Goal: Check status: Check status

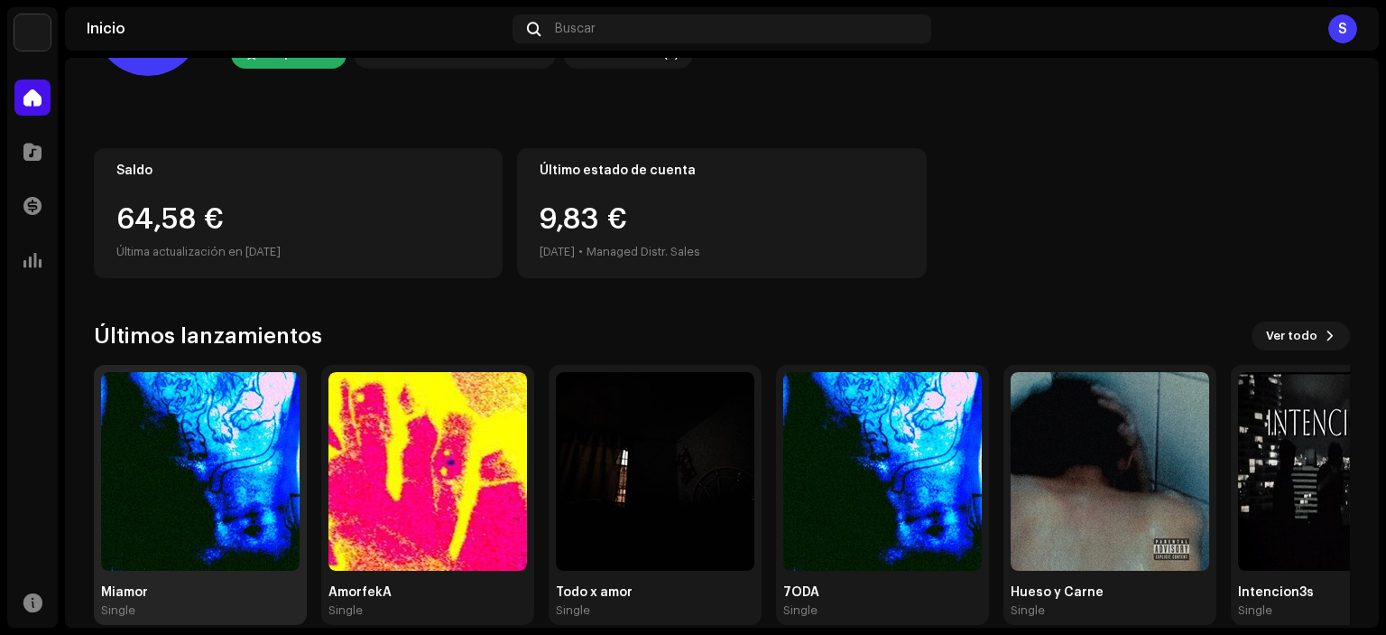
scroll to position [144, 0]
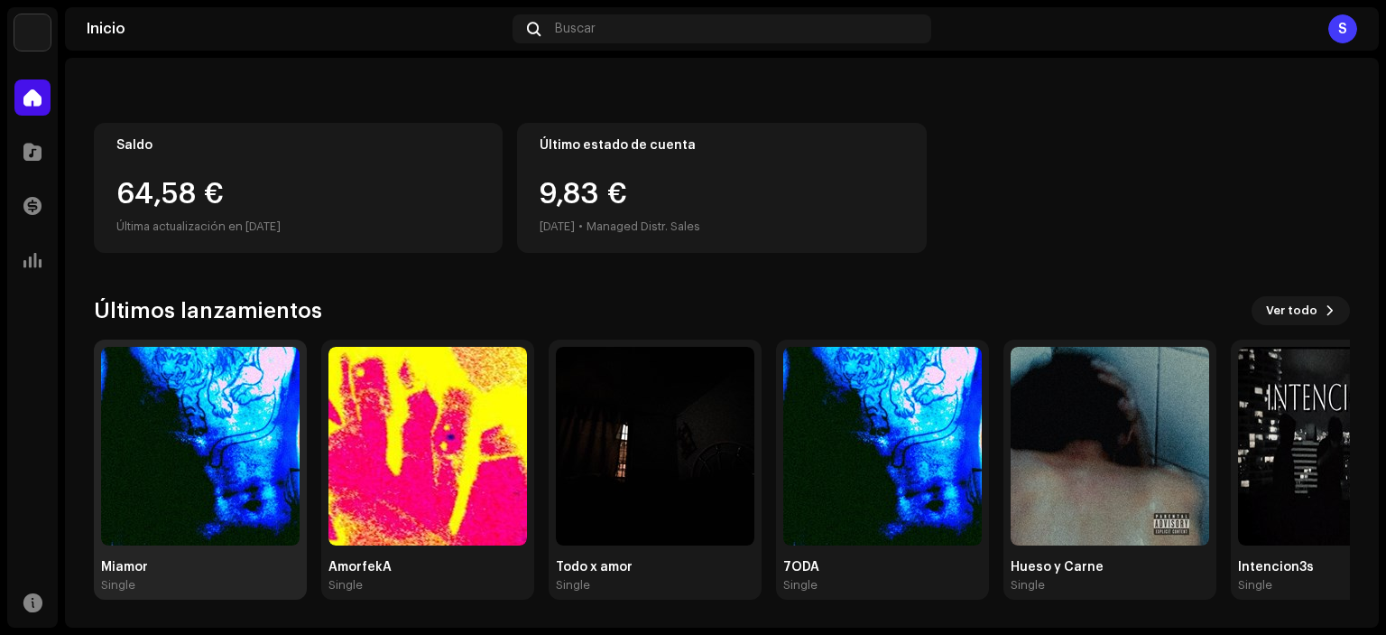
click at [236, 397] on img at bounding box center [200, 446] width 199 height 199
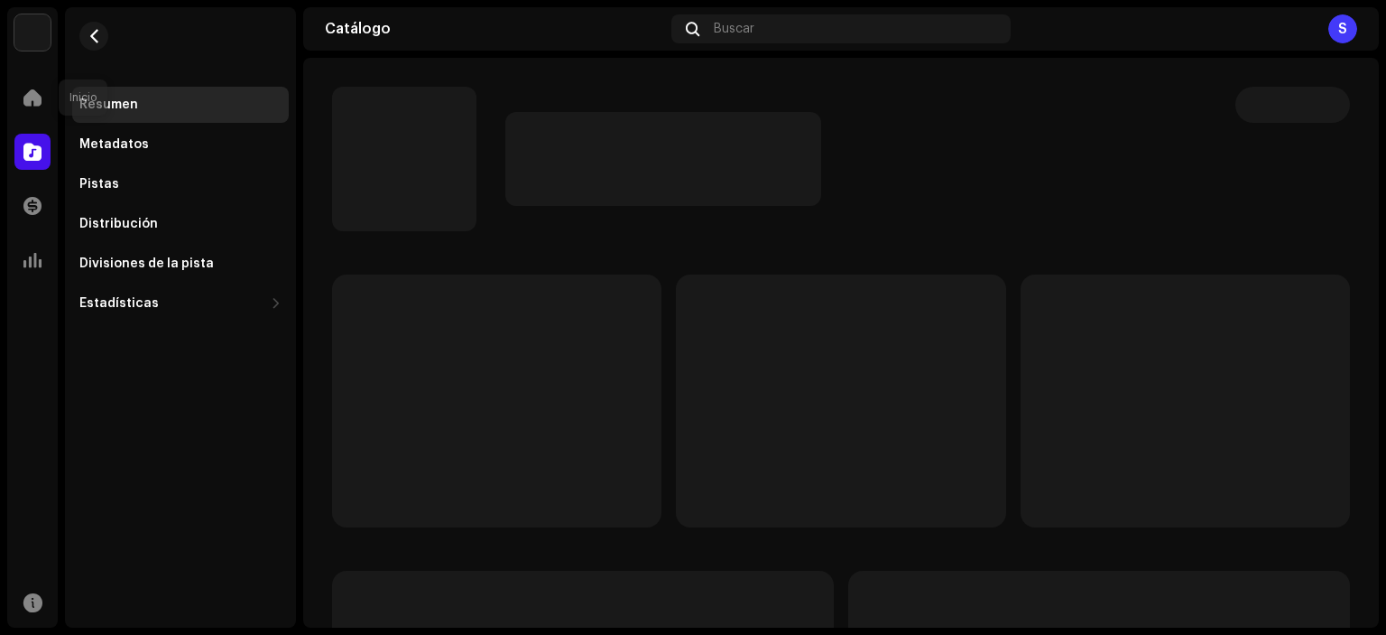
click at [22, 76] on div "Inicio" at bounding box center [32, 97] width 51 height 51
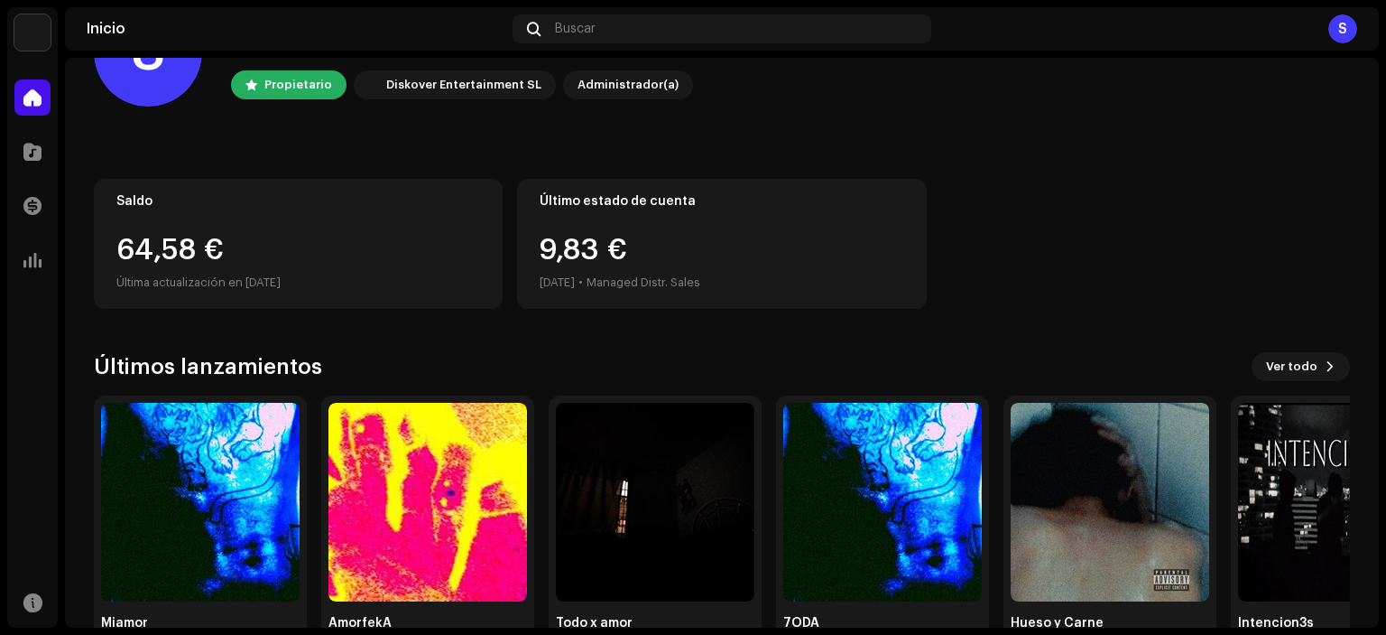
scroll to position [144, 0]
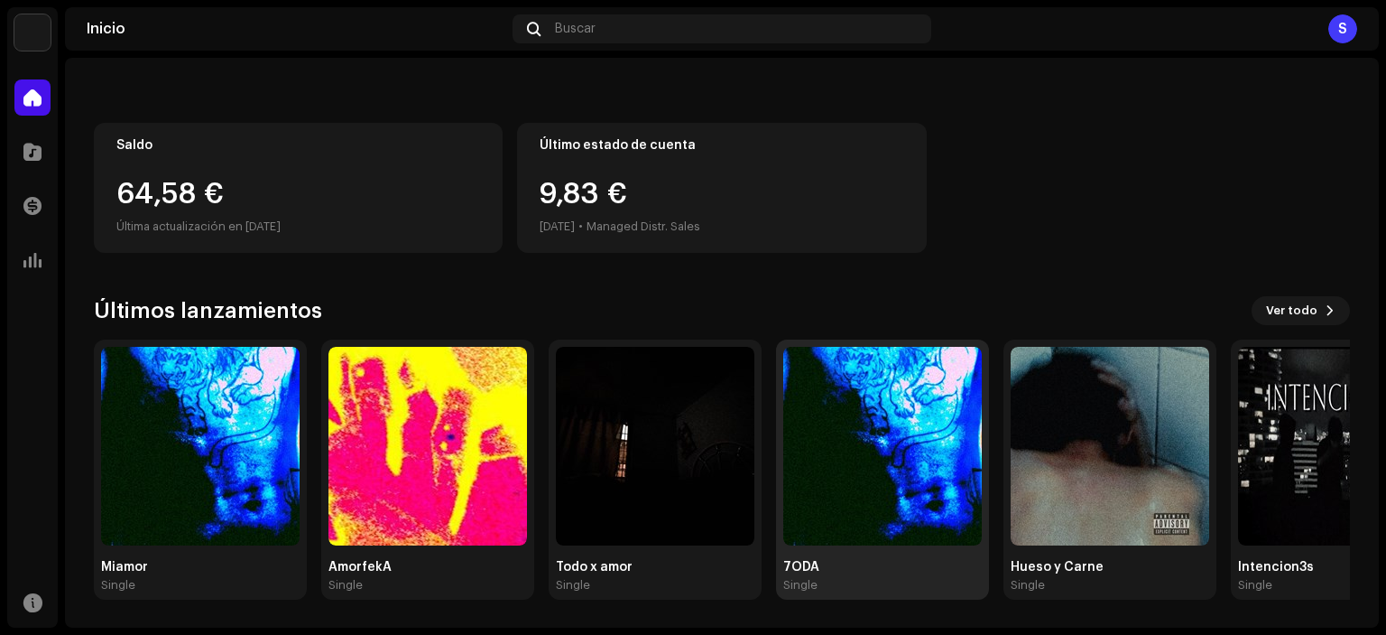
click at [950, 413] on img at bounding box center [882, 446] width 199 height 199
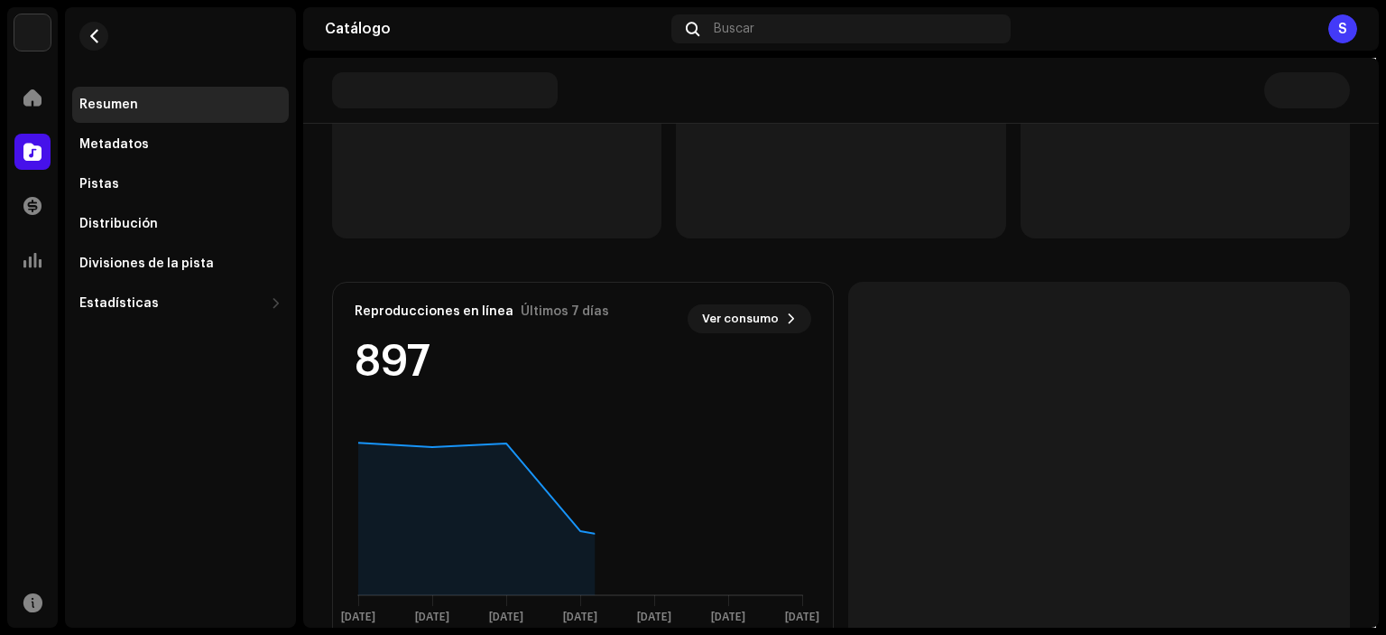
scroll to position [332, 0]
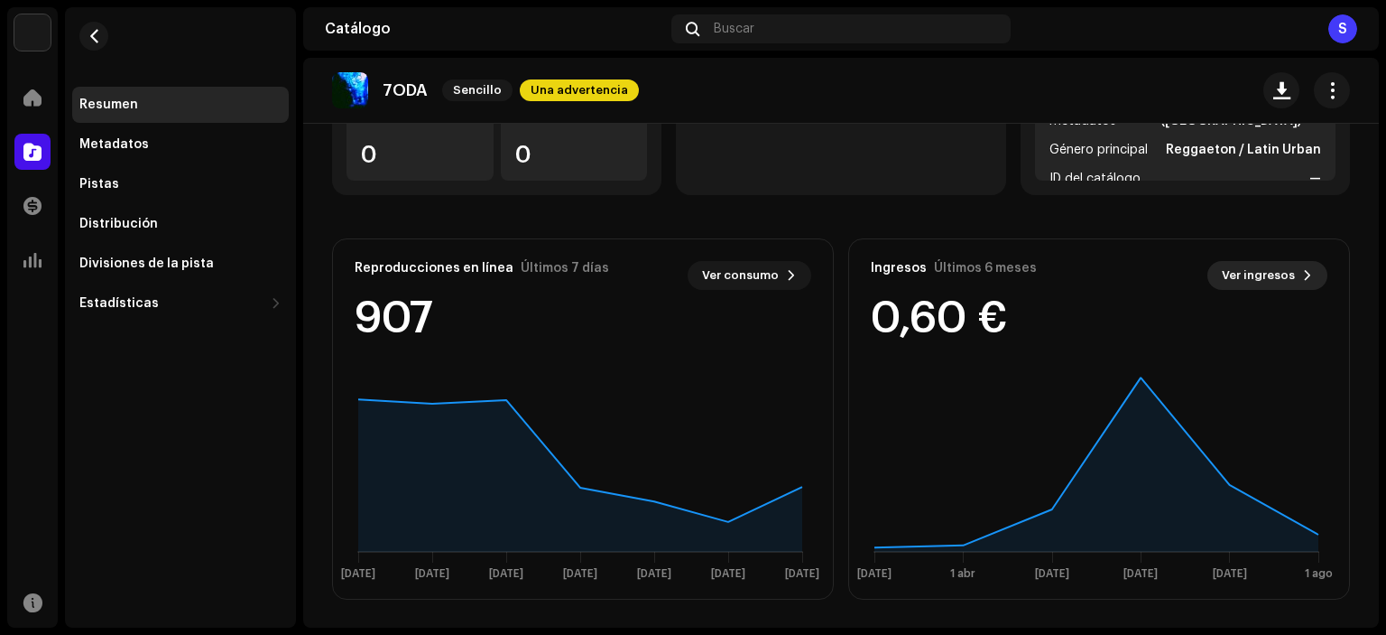
click at [1239, 270] on span "Ver ingresos" at bounding box center [1258, 275] width 73 height 36
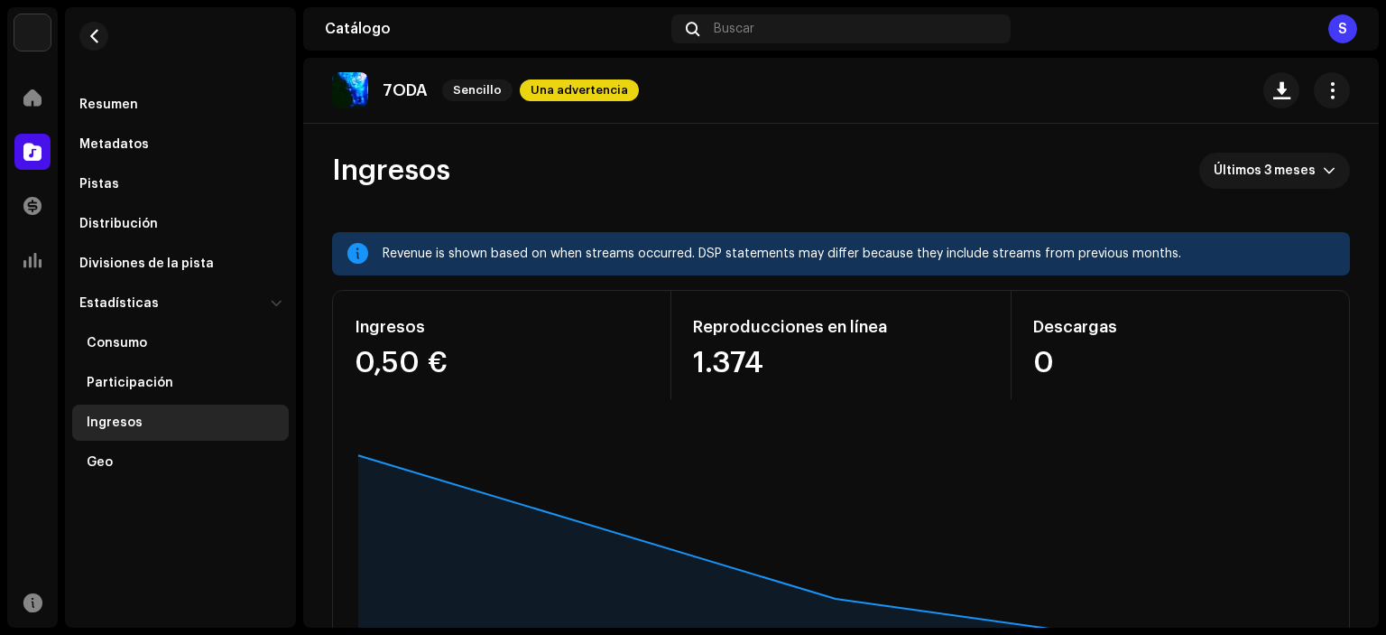
drag, startPoint x: 919, startPoint y: 188, endPoint x: 716, endPoint y: 234, distance: 208.2
click at [716, 234] on div "Revenue is shown based on when streams occurred. DSP statements may differ beca…" at bounding box center [841, 253] width 1018 height 43
click at [1247, 173] on span "Últimos 3 meses" at bounding box center [1268, 171] width 109 height 36
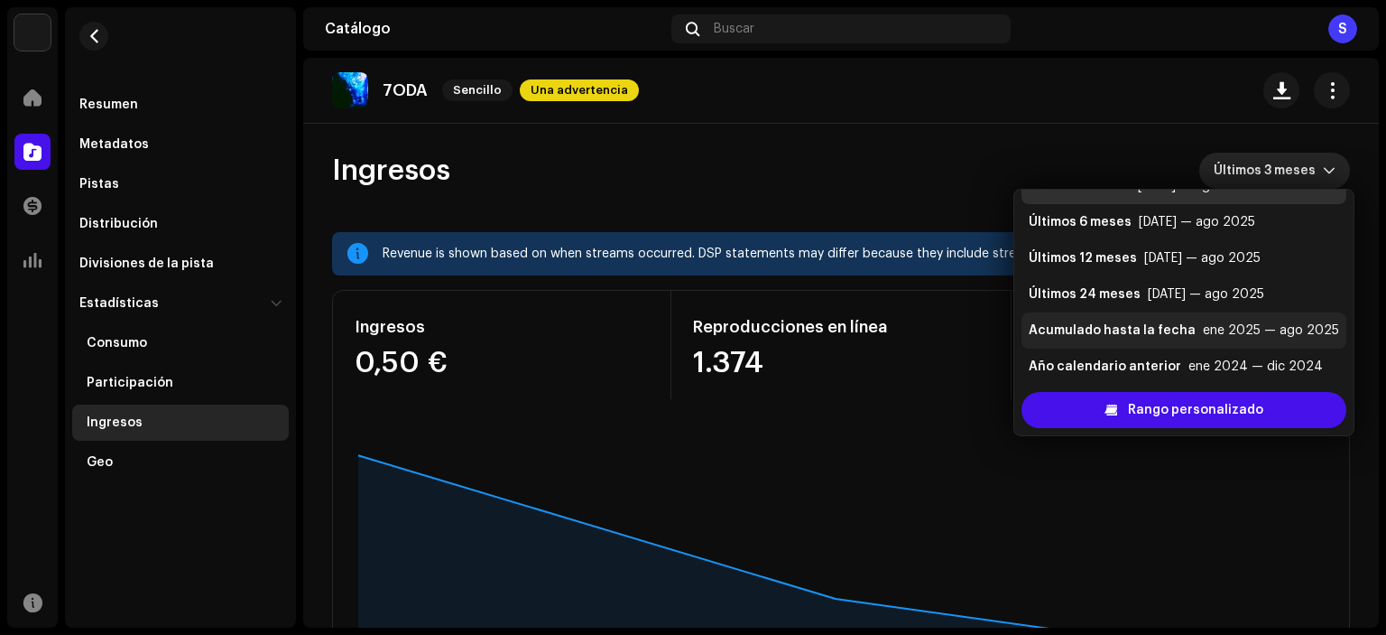
scroll to position [36, 0]
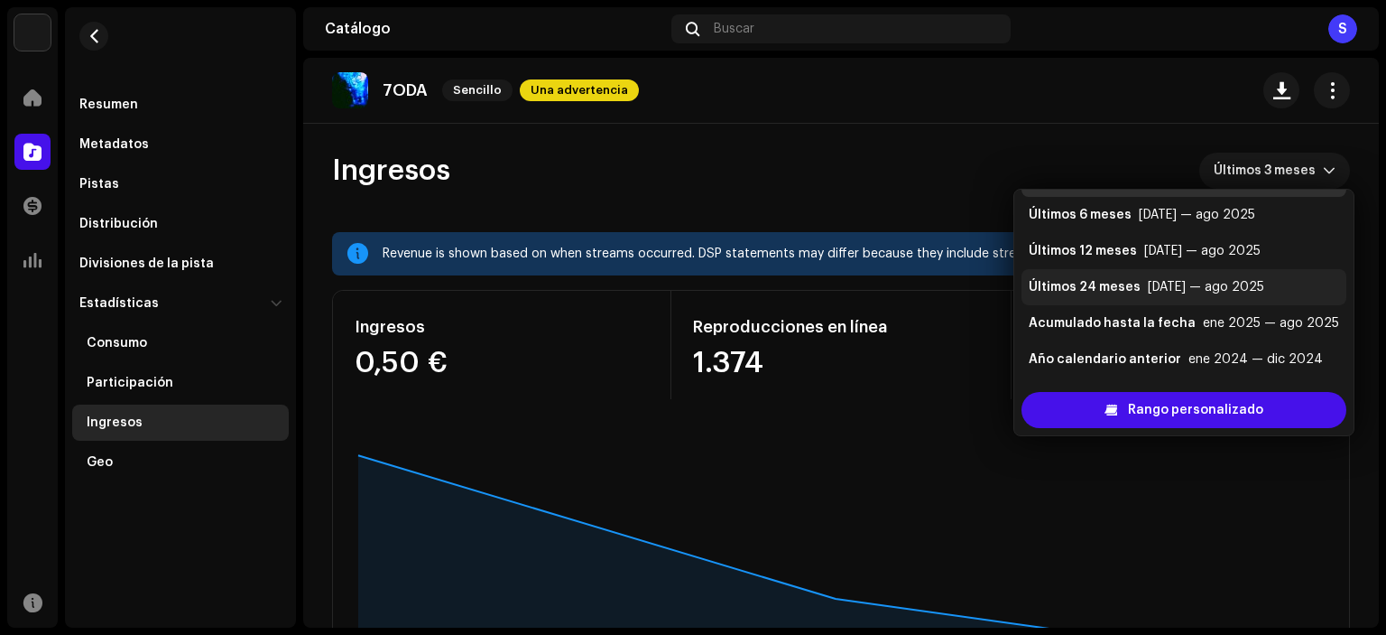
click at [1148, 292] on div "[DATE] — ago 2025" at bounding box center [1206, 287] width 116 height 18
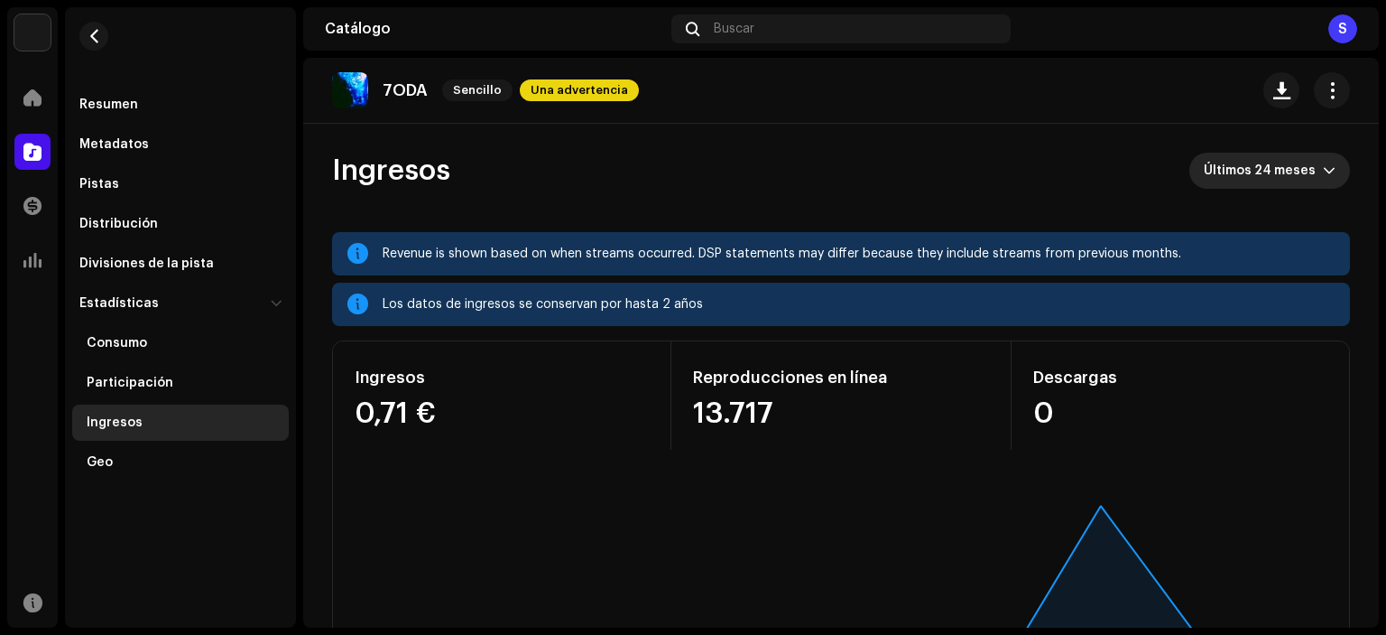
click at [14, 105] on div "Inicio" at bounding box center [32, 97] width 51 height 51
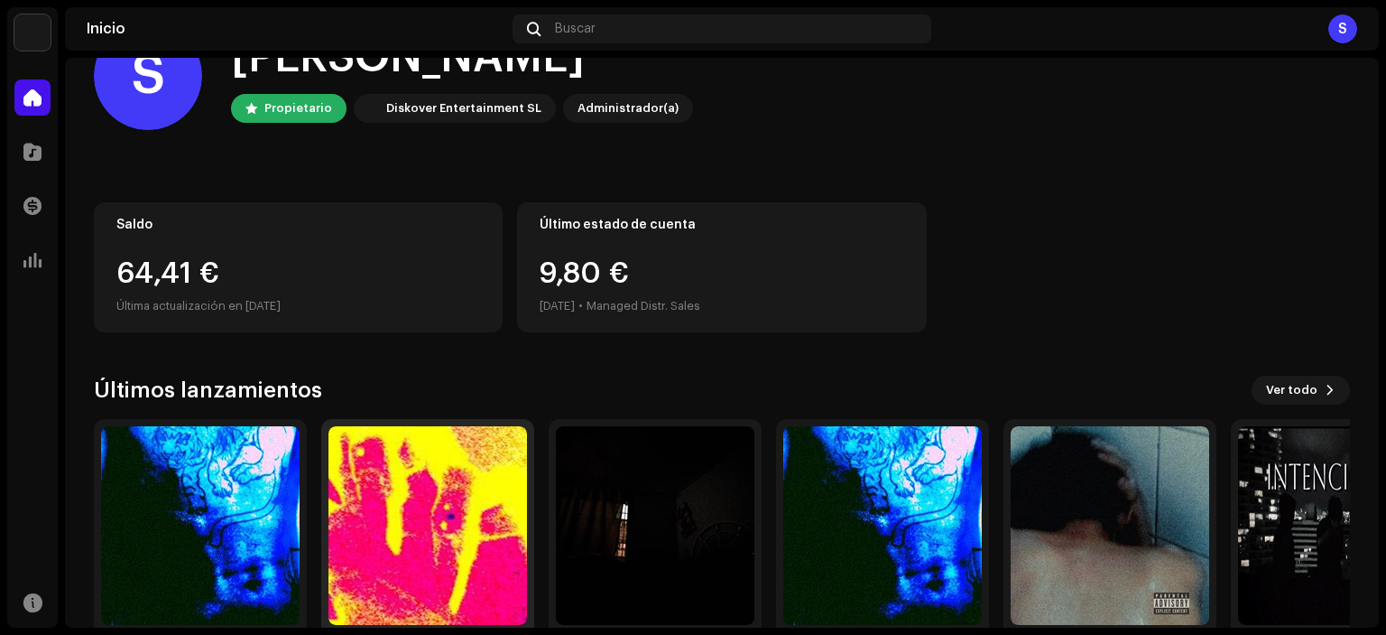
scroll to position [144, 0]
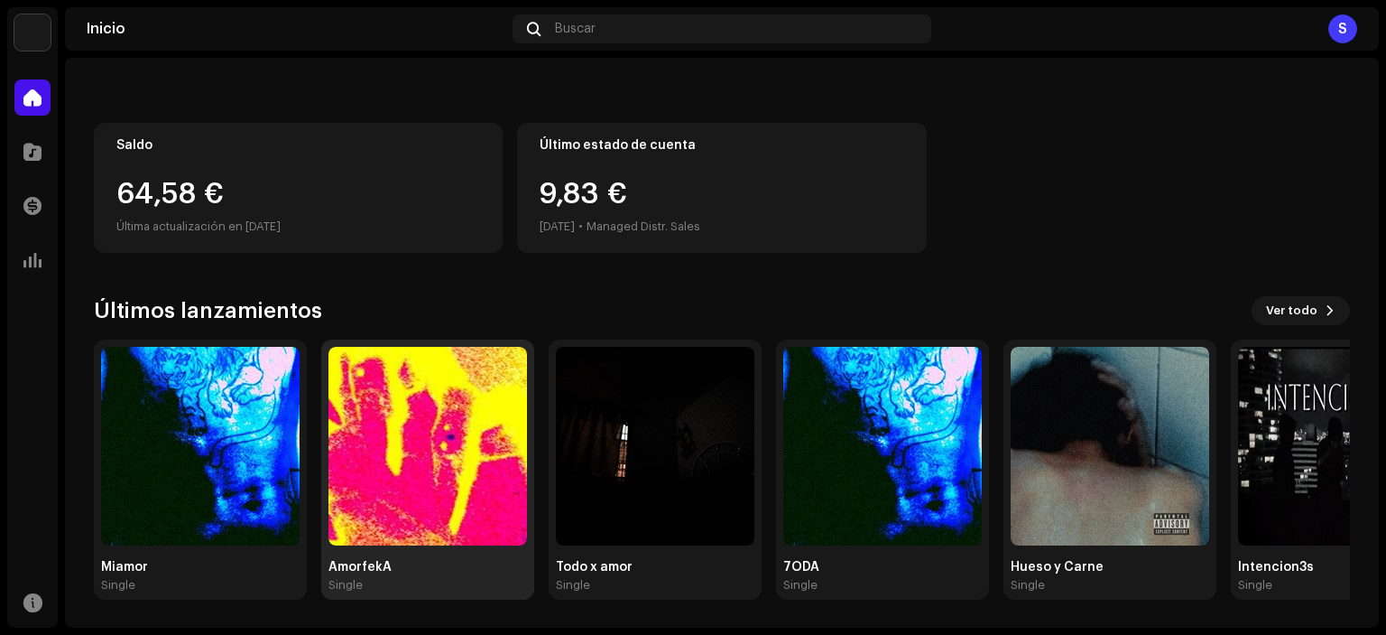
click at [480, 408] on img at bounding box center [428, 446] width 199 height 199
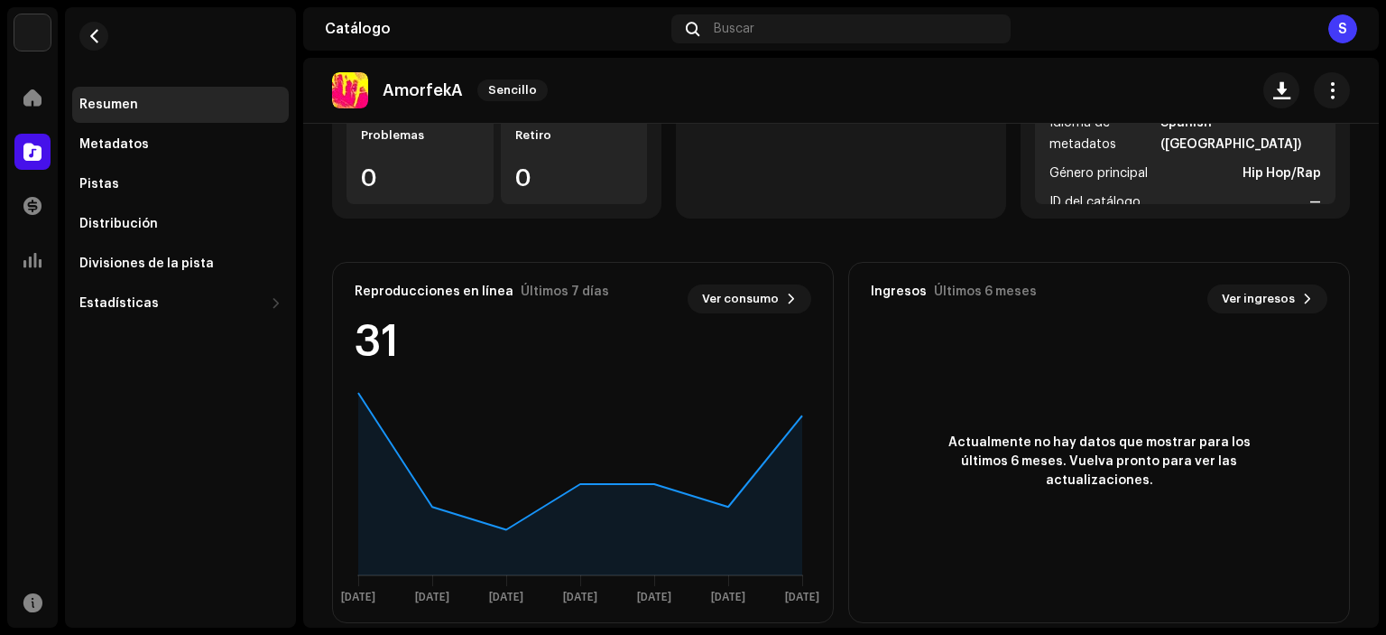
scroll to position [332, 0]
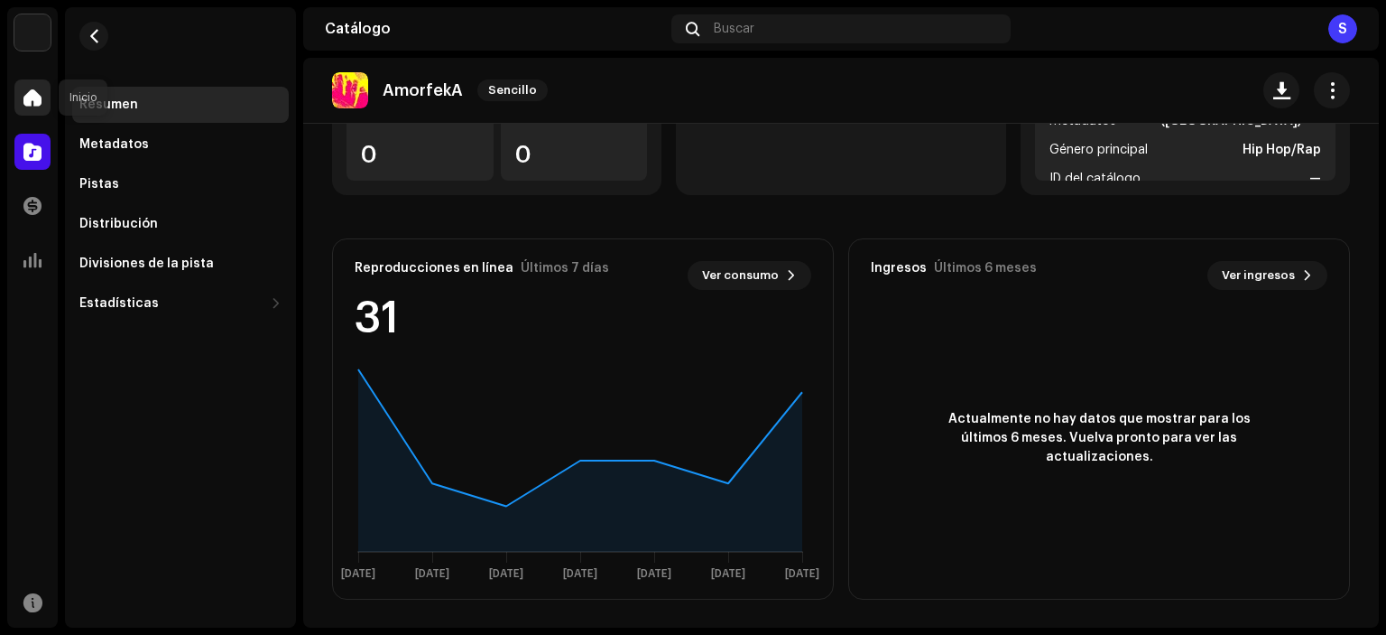
click at [23, 90] on span at bounding box center [32, 97] width 18 height 14
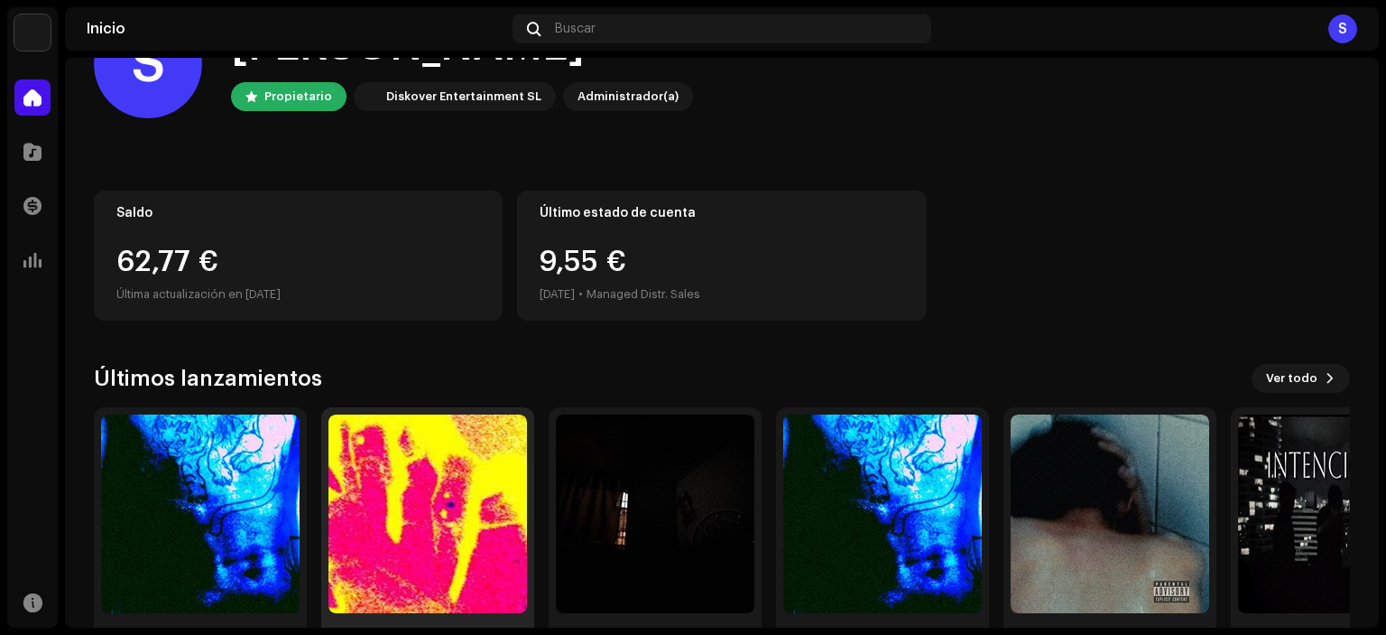
scroll to position [144, 0]
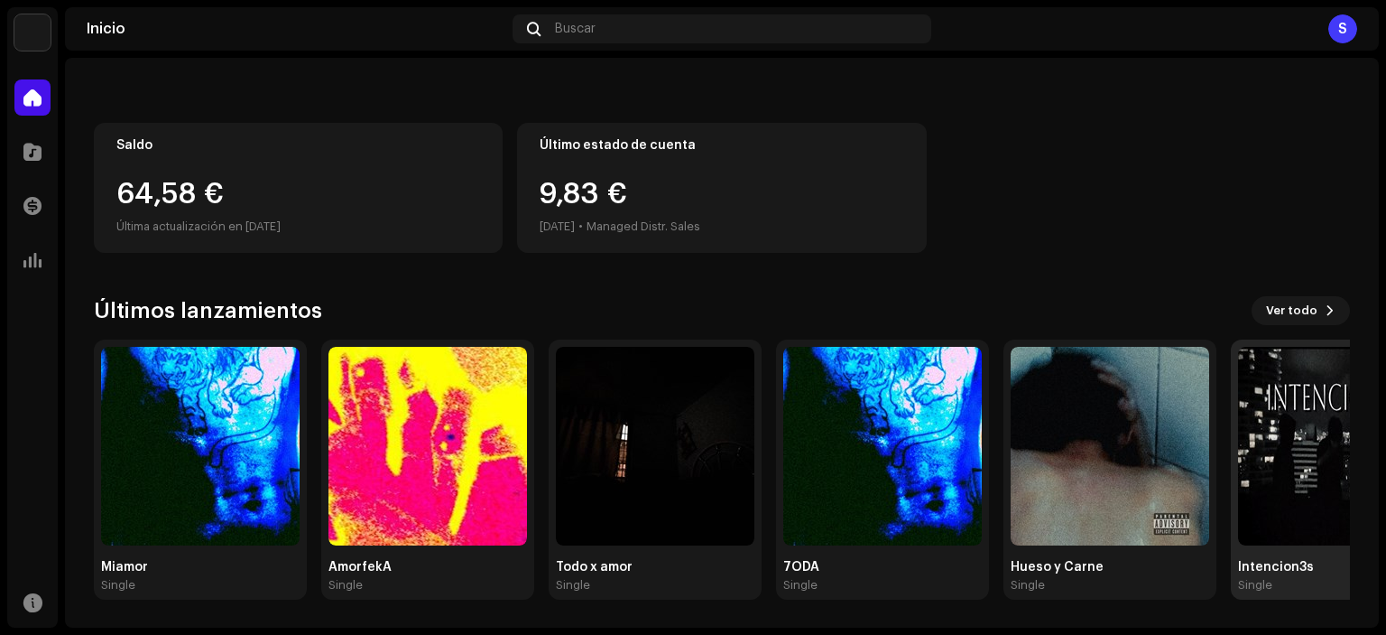
click at [1289, 495] on img at bounding box center [1337, 446] width 199 height 199
click at [1290, 436] on img at bounding box center [1337, 446] width 199 height 199
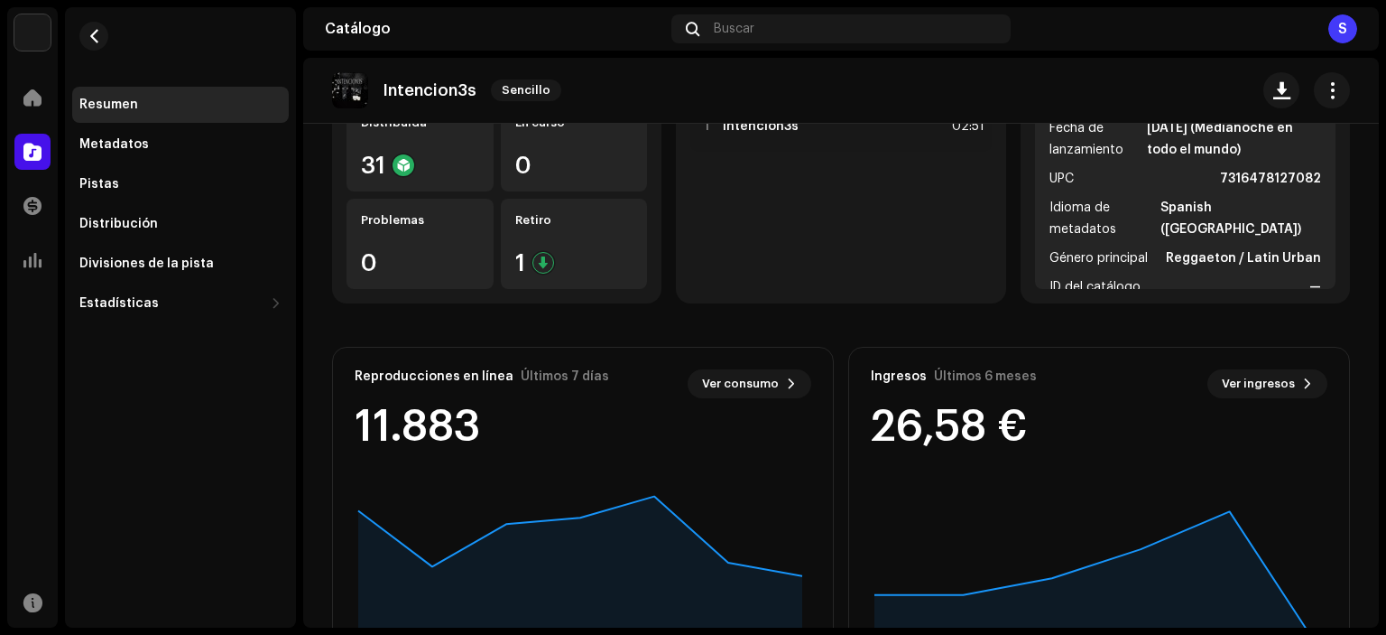
scroll to position [271, 0]
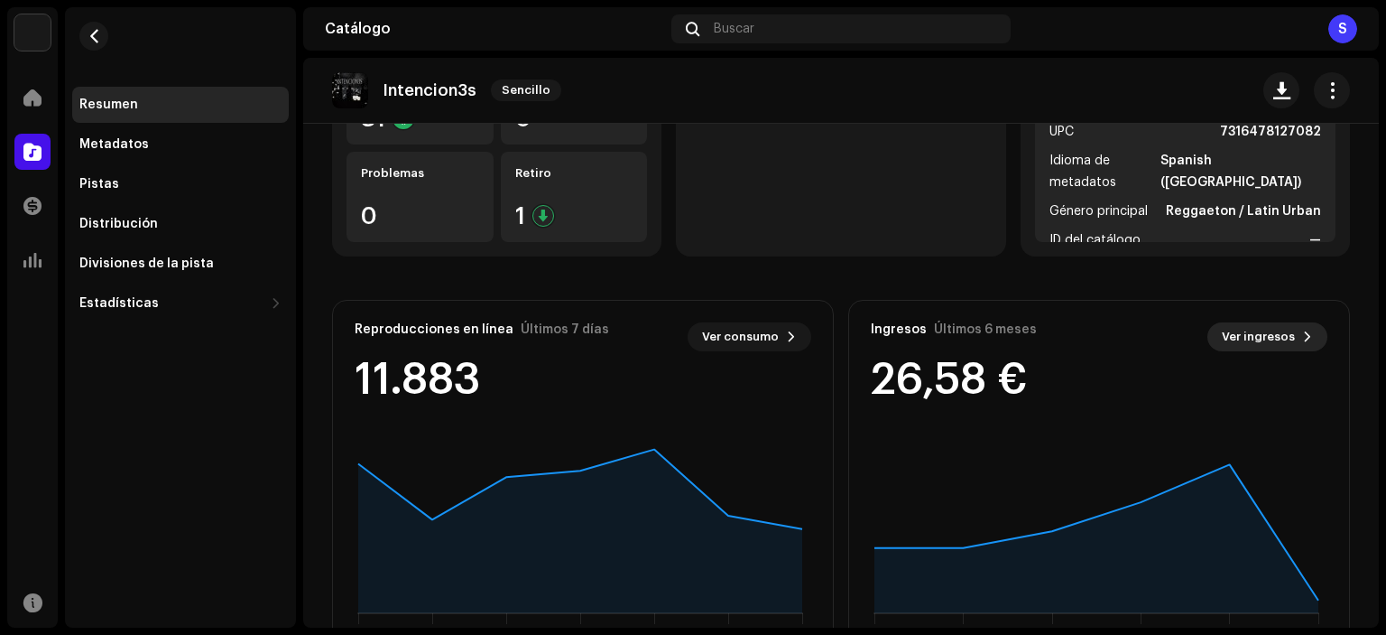
click at [1265, 341] on span "Ver ingresos" at bounding box center [1258, 337] width 73 height 36
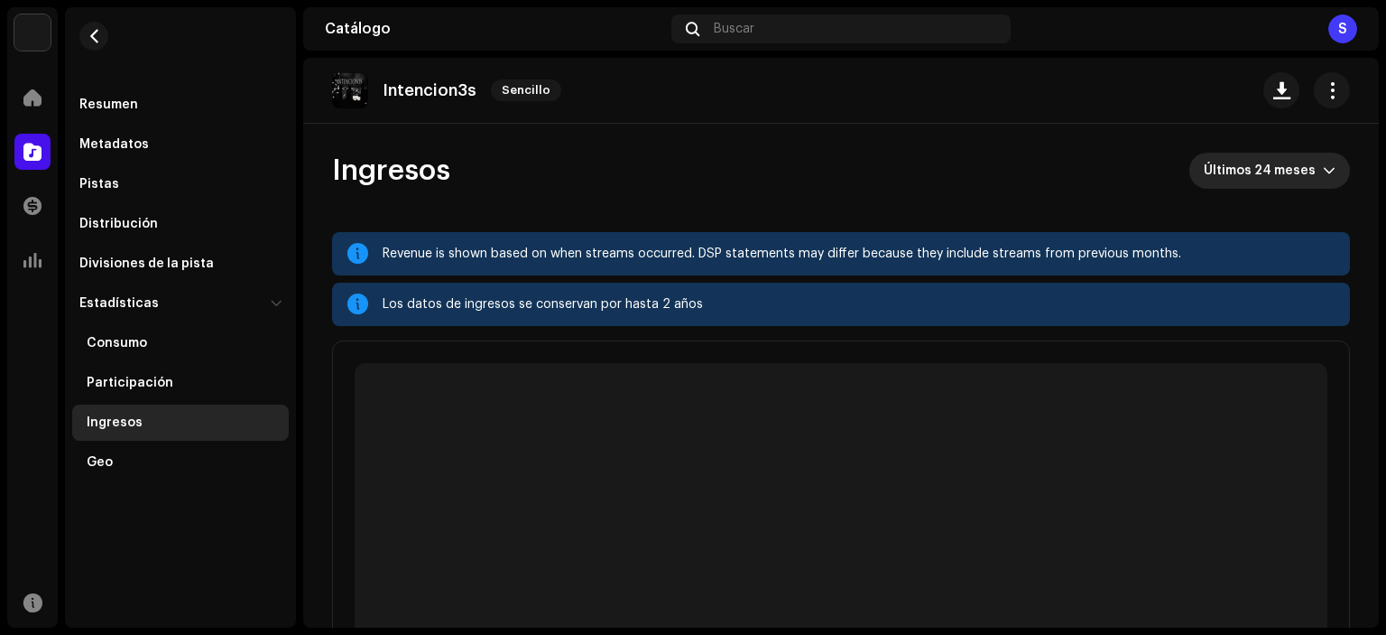
click at [1267, 169] on span "Últimos 24 meses" at bounding box center [1263, 171] width 119 height 36
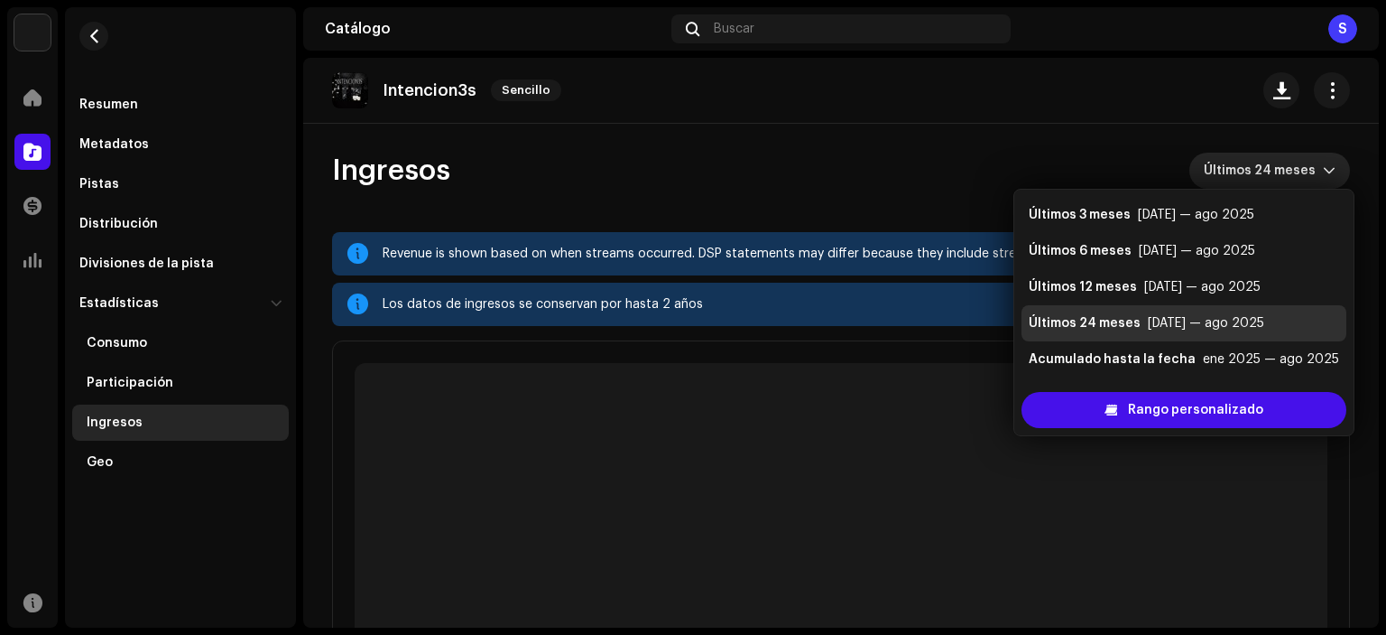
click at [1178, 328] on div "[DATE] — ago 2025" at bounding box center [1206, 323] width 116 height 18
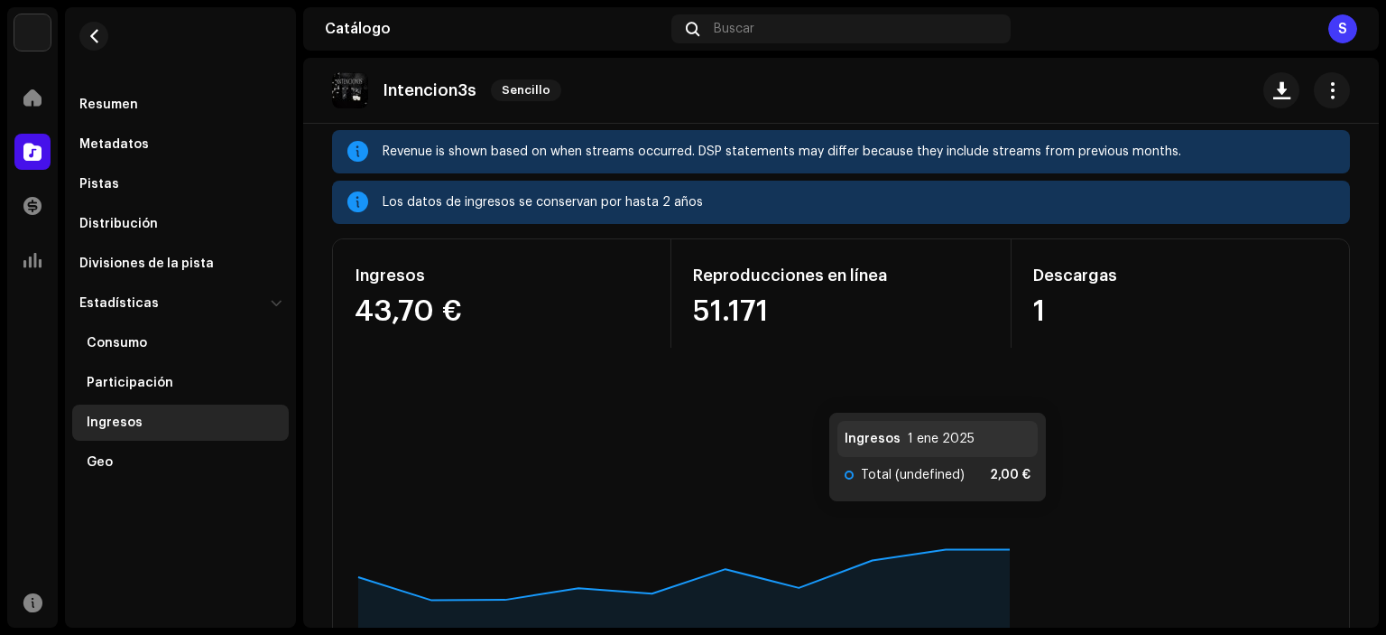
scroll to position [90, 0]
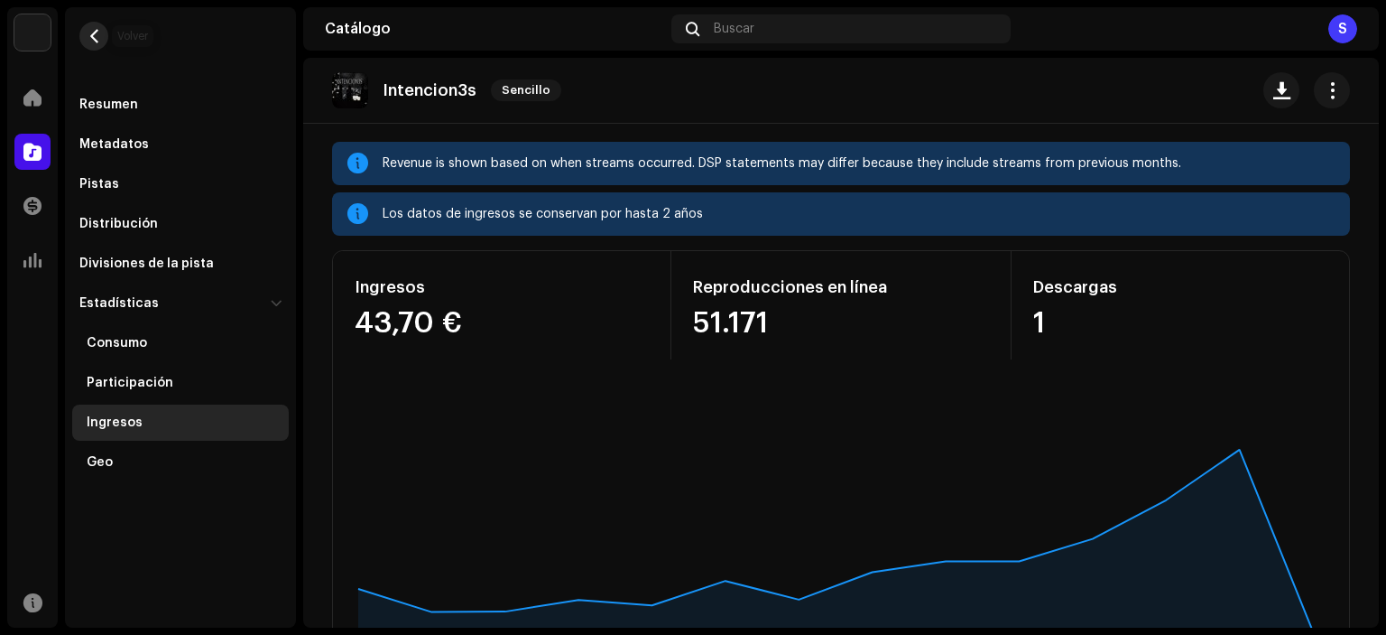
click at [107, 36] on button "button" at bounding box center [93, 36] width 29 height 29
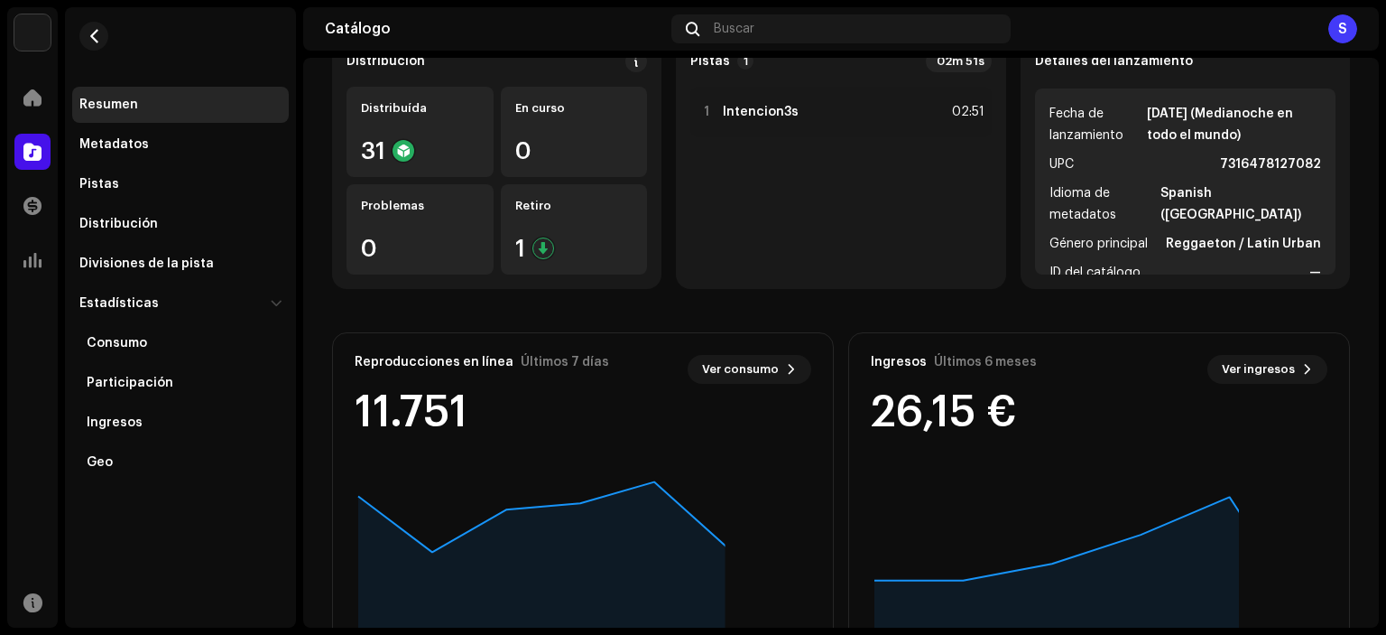
scroll to position [332, 0]
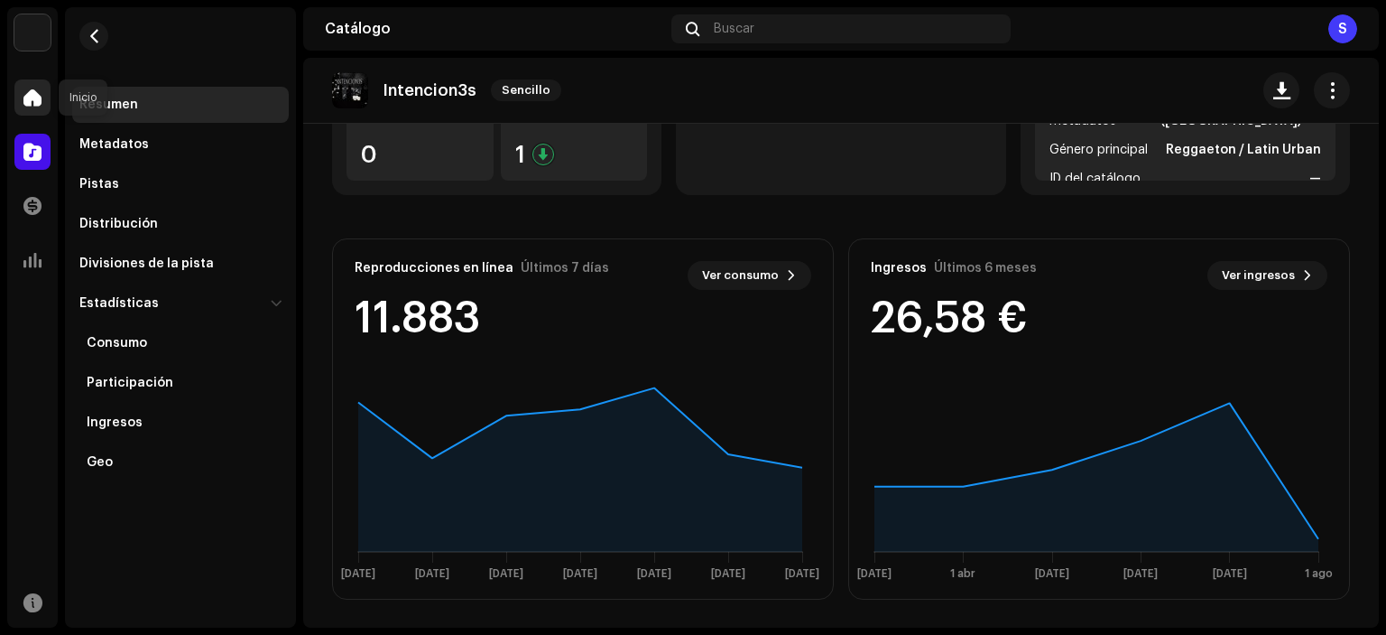
click at [25, 98] on span at bounding box center [32, 97] width 18 height 14
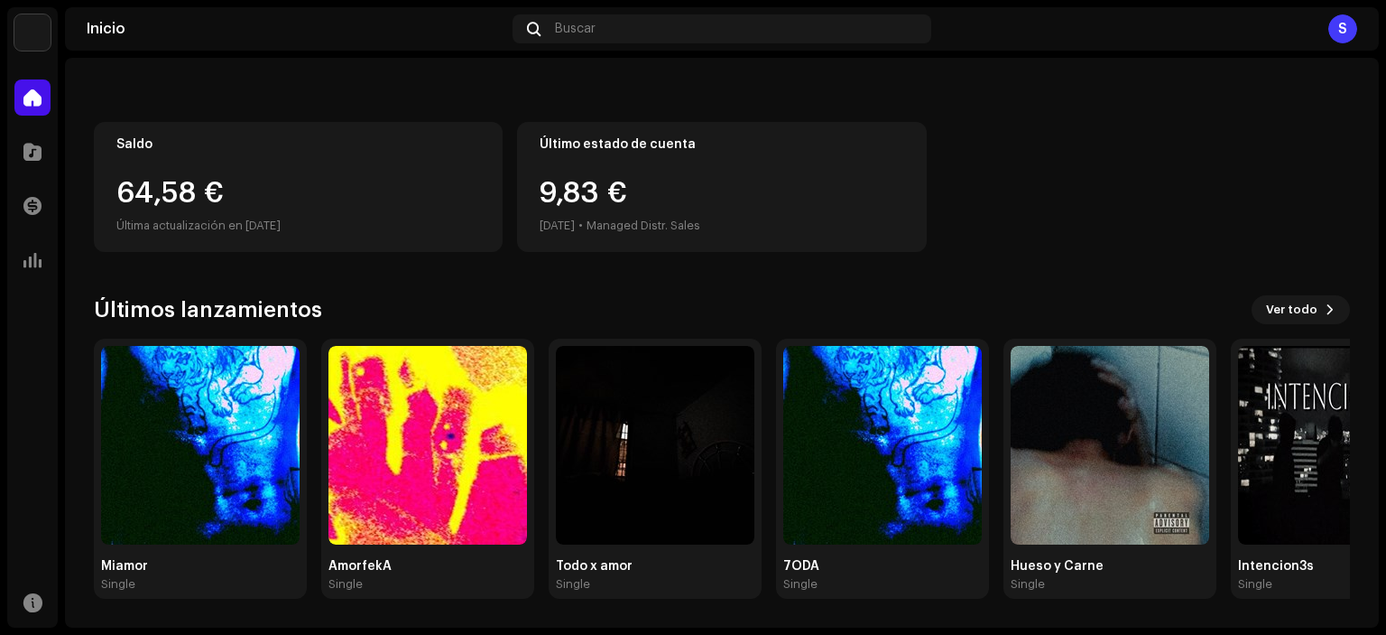
scroll to position [144, 0]
click at [1290, 310] on span "Ver todo" at bounding box center [1291, 310] width 51 height 36
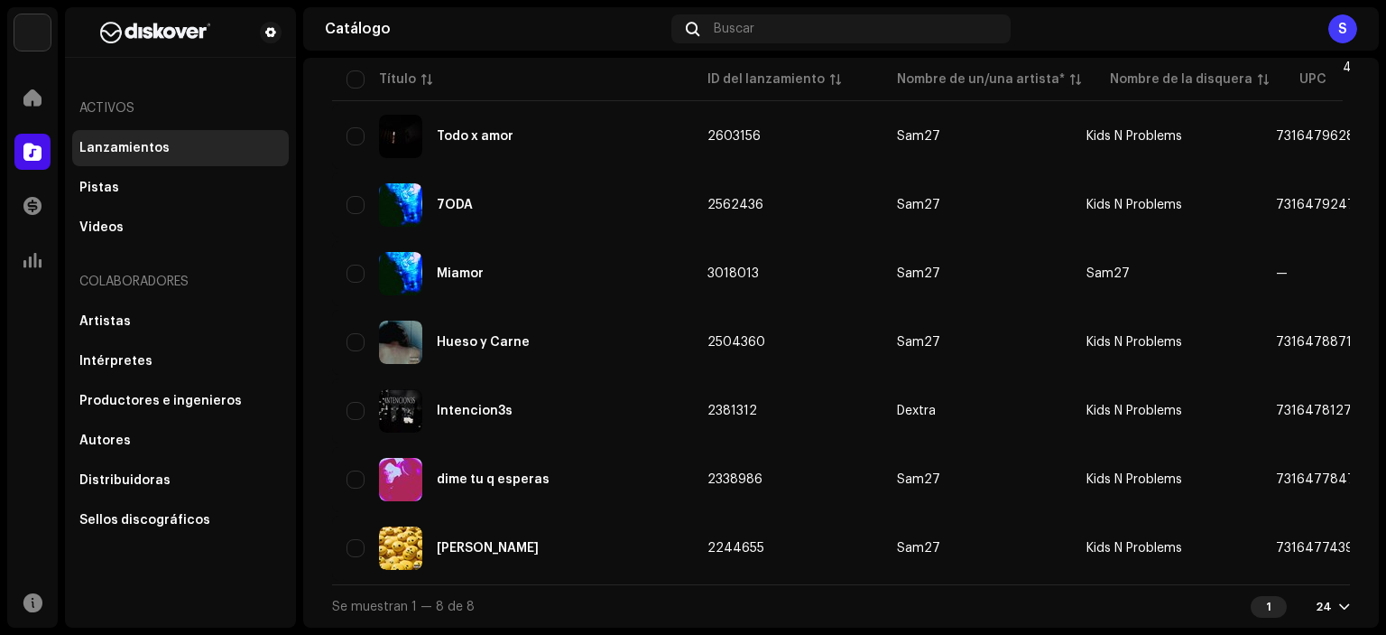
scroll to position [257, 0]
click at [36, 90] on span at bounding box center [32, 97] width 18 height 14
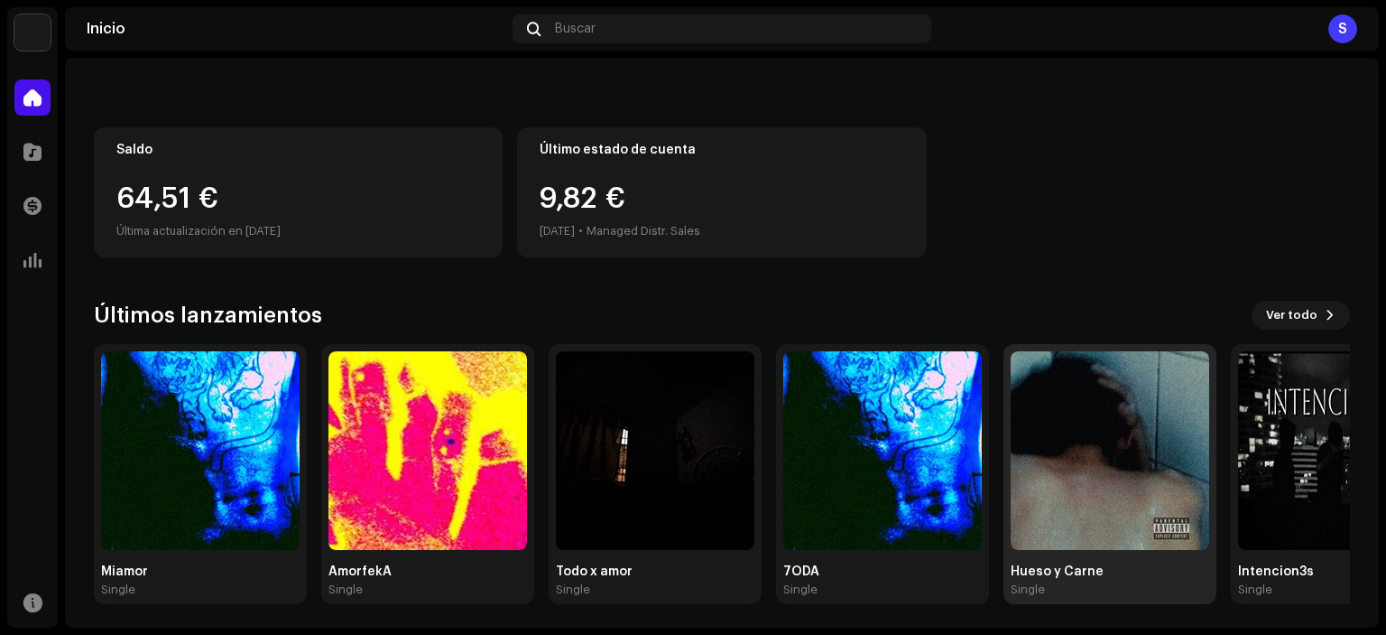
scroll to position [144, 0]
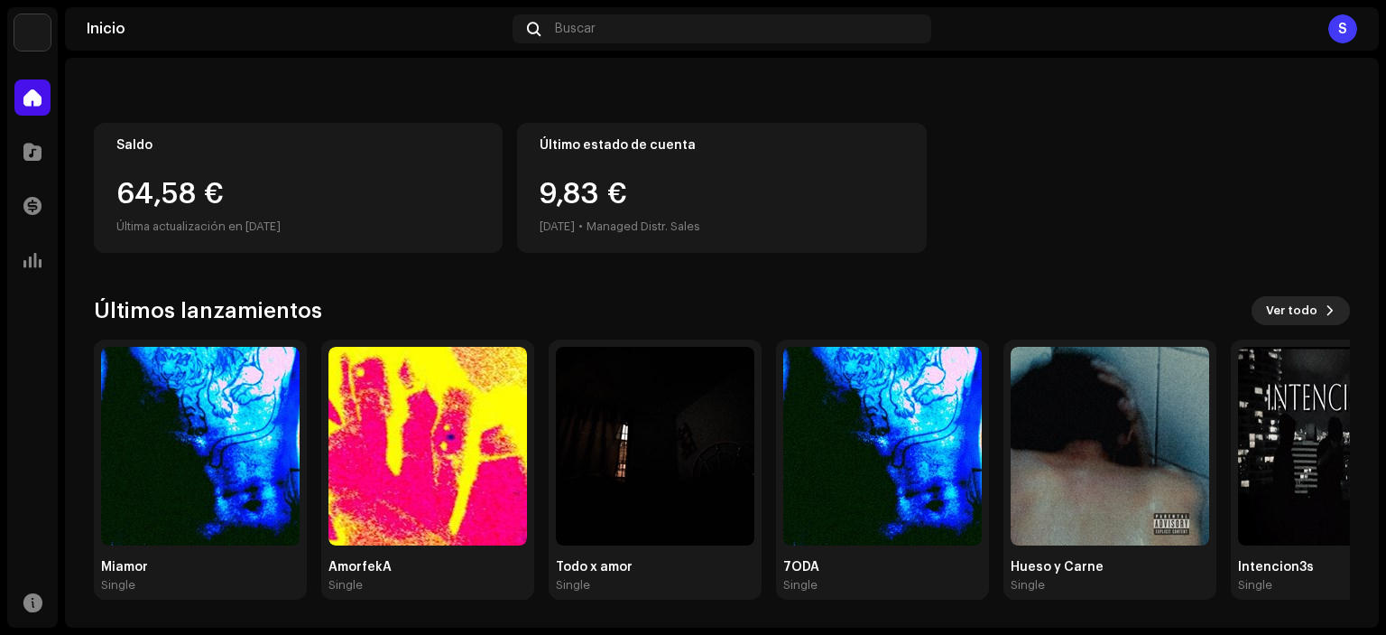
click at [1311, 301] on button "Ver todo" at bounding box center [1301, 310] width 98 height 29
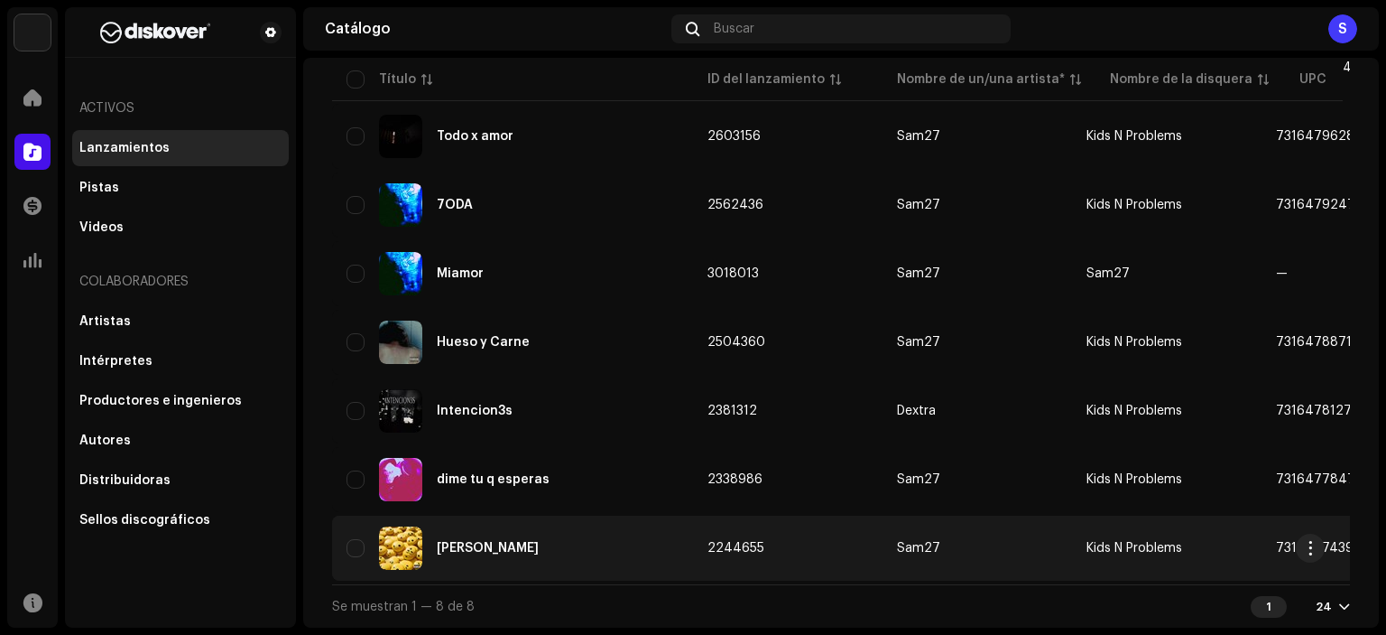
scroll to position [257, 0]
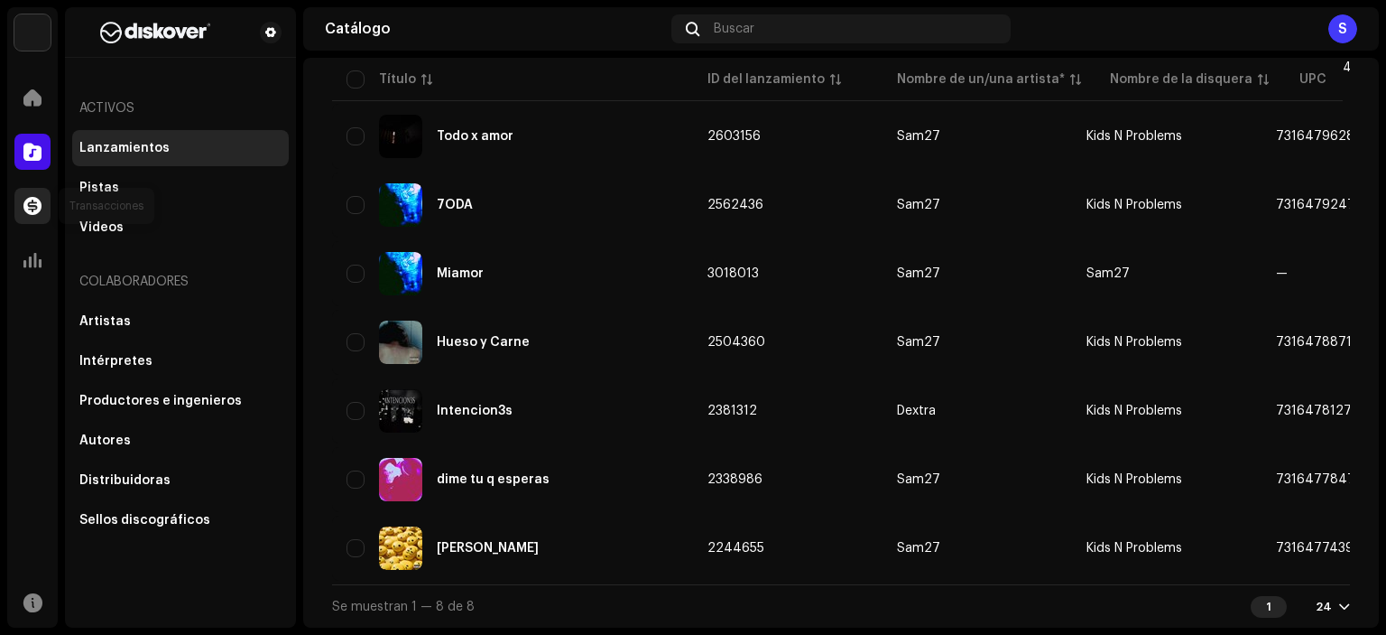
click at [41, 201] on span at bounding box center [32, 206] width 18 height 14
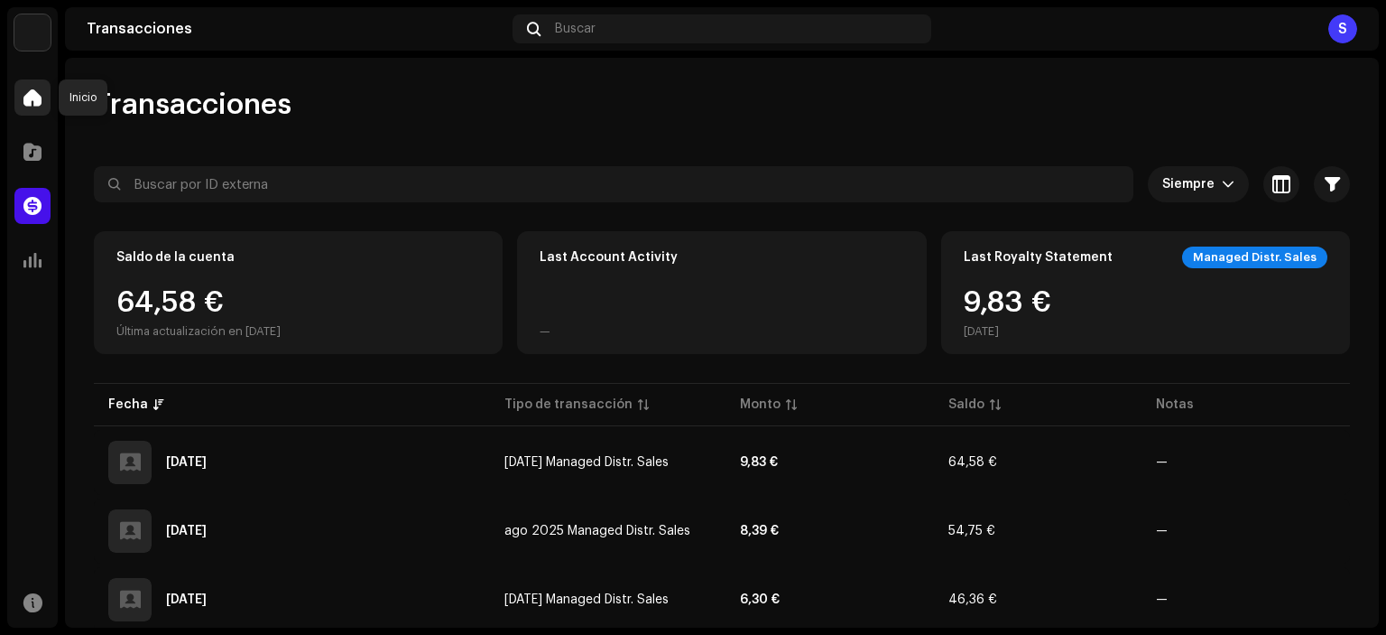
click at [39, 80] on div at bounding box center [32, 97] width 36 height 36
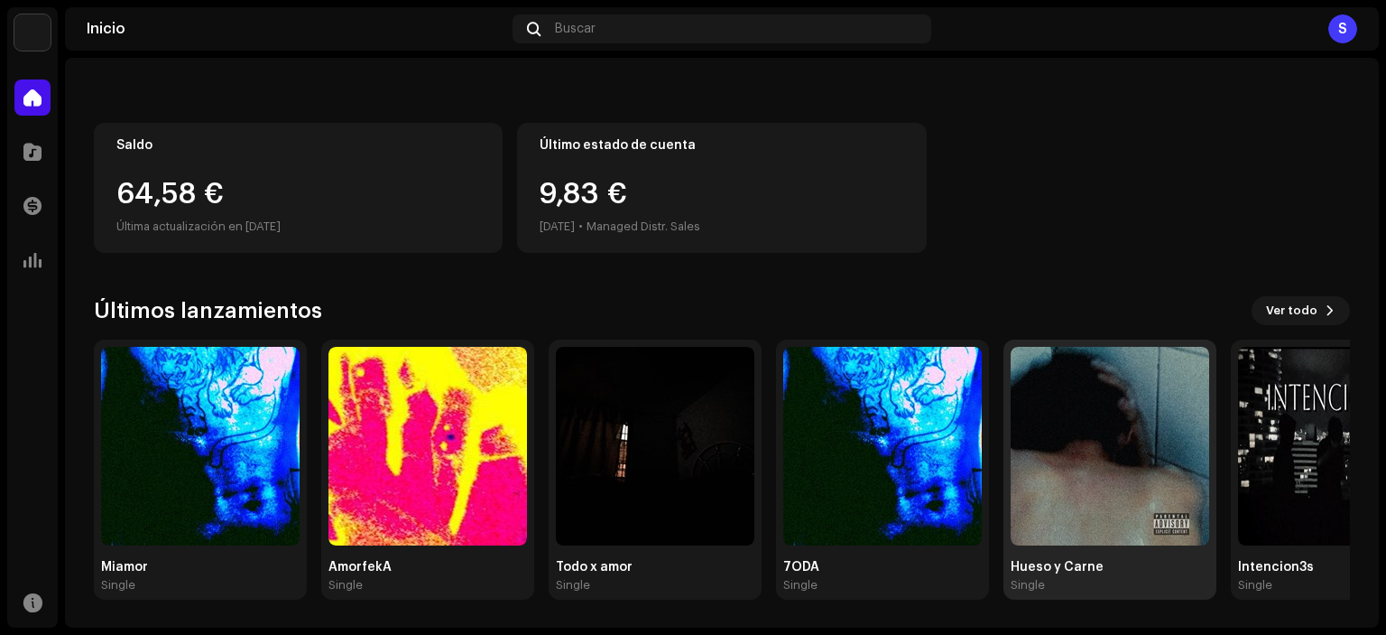
click at [1127, 449] on img at bounding box center [1110, 446] width 199 height 199
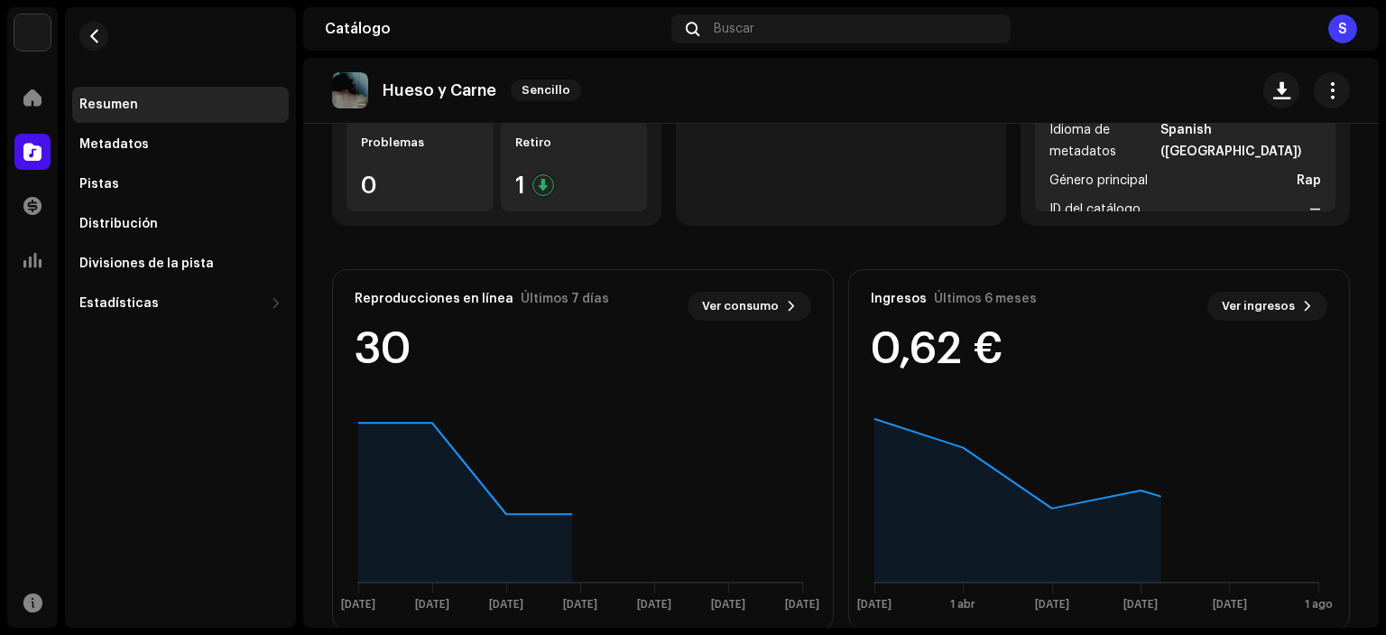
scroll to position [332, 0]
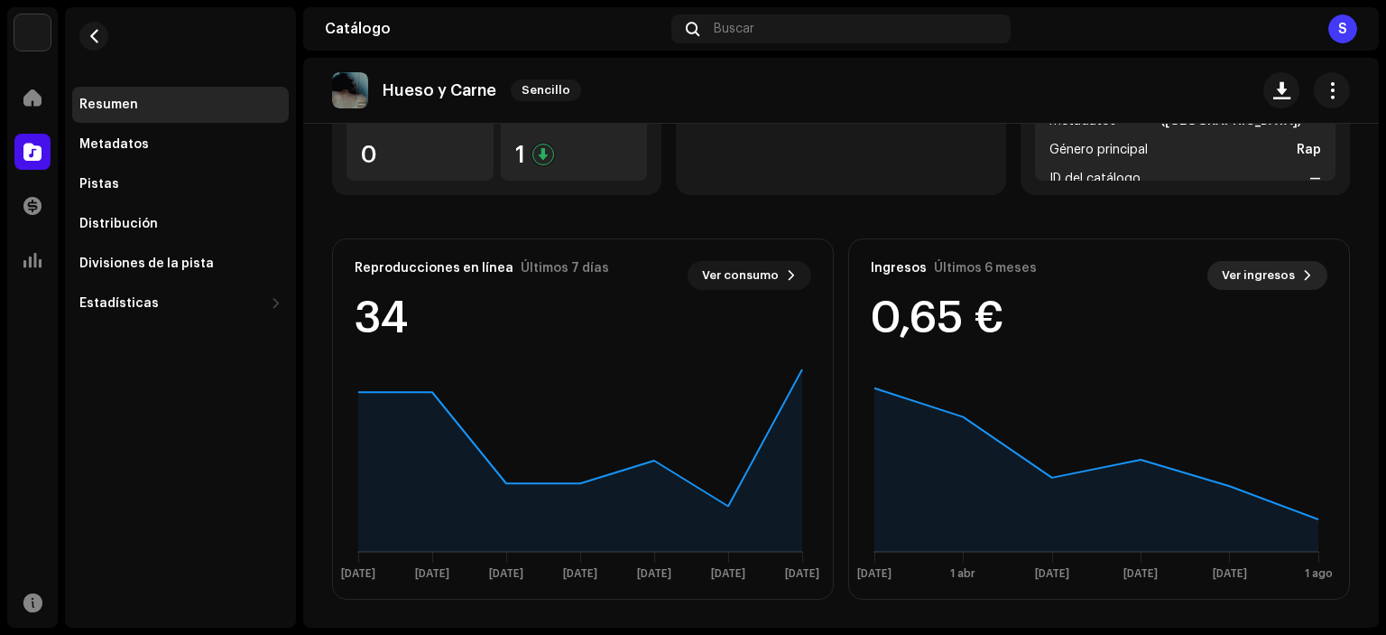
click at [1274, 268] on span "Ver ingresos" at bounding box center [1258, 275] width 73 height 36
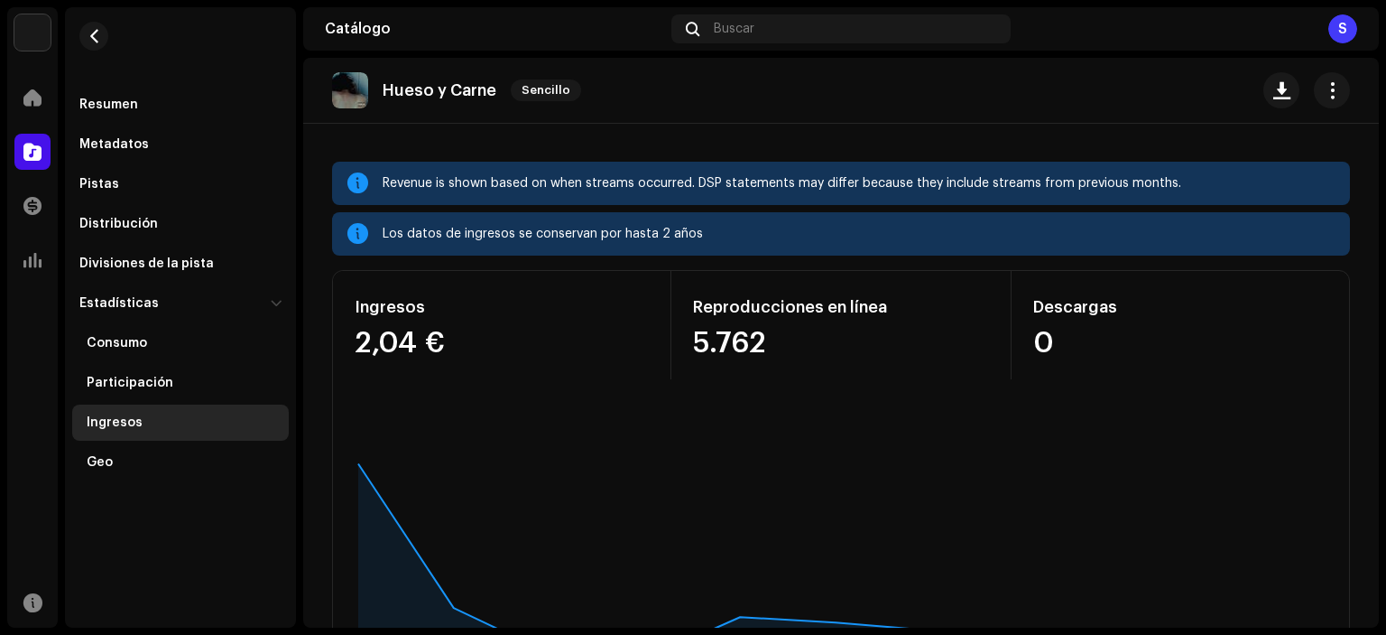
scroll to position [181, 0]
